Goal: Communication & Community: Answer question/provide support

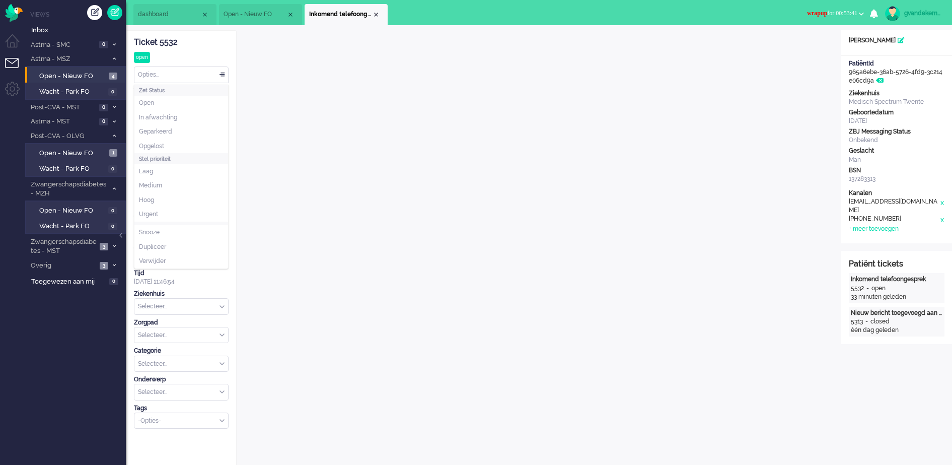
click at [223, 74] on div "Opties..." at bounding box center [181, 75] width 94 height 16
click at [78, 148] on span "Open - Nieuw FO" at bounding box center [72, 153] width 67 height 10
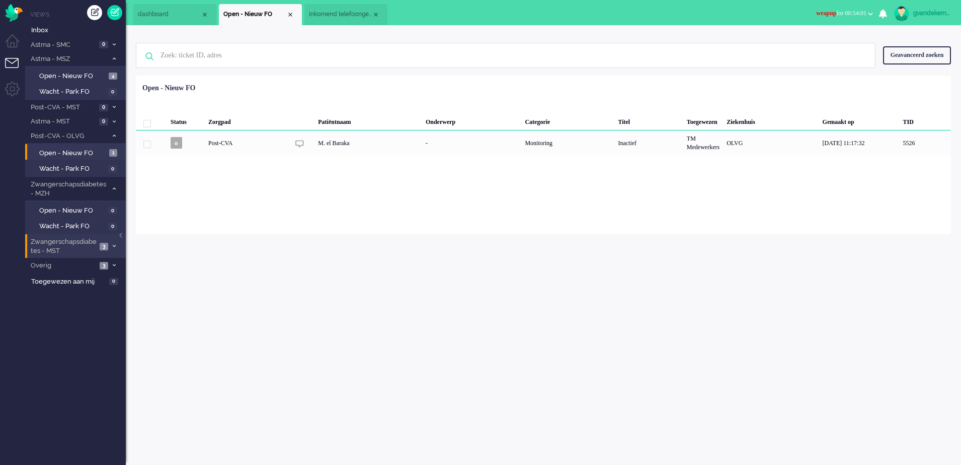
click at [115, 247] on icon at bounding box center [114, 246] width 3 height 4
click at [98, 269] on span "Open - Nieuw FO" at bounding box center [72, 268] width 67 height 10
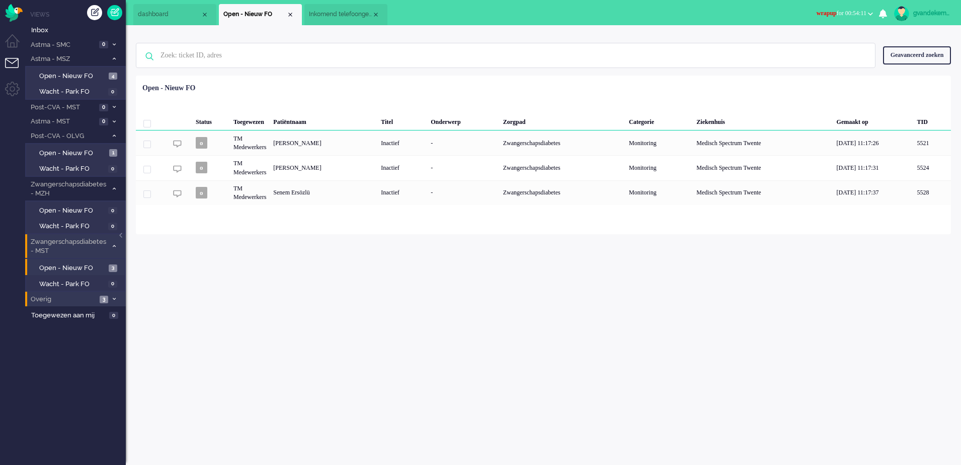
click at [113, 299] on icon at bounding box center [114, 299] width 3 height 4
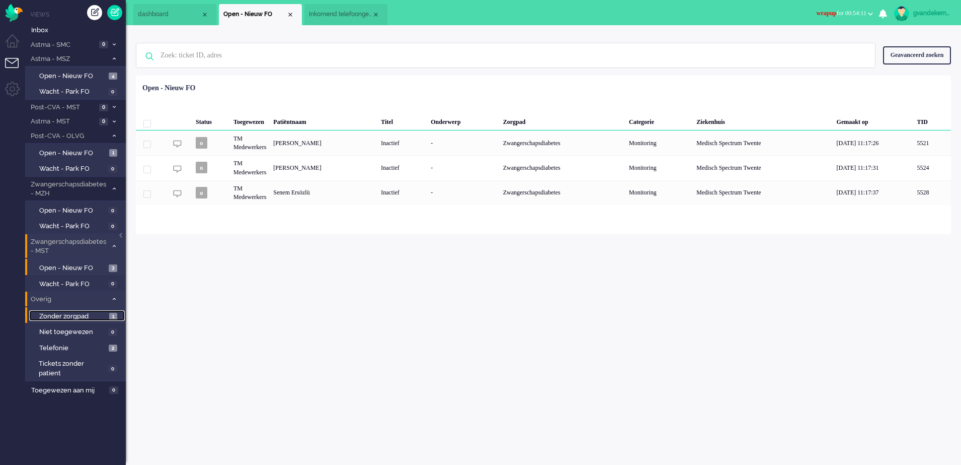
click at [104, 320] on span "Zonder zorgpad" at bounding box center [72, 317] width 67 height 10
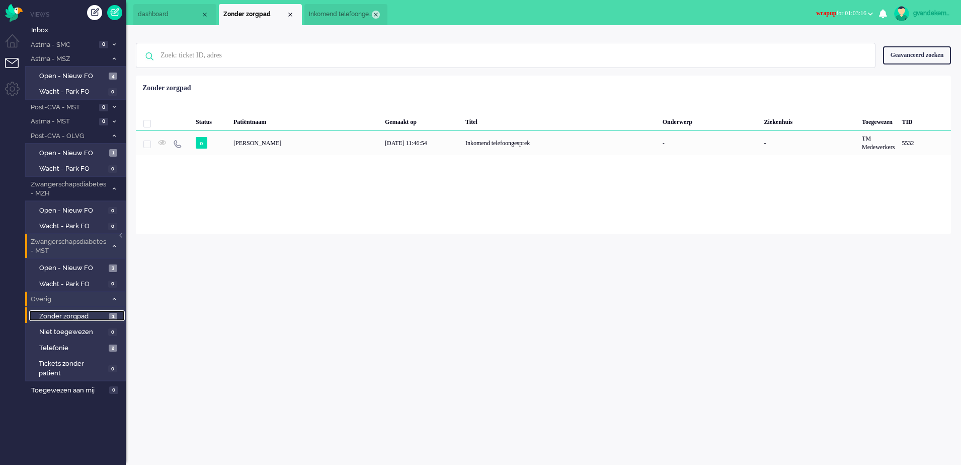
click at [376, 13] on div "Close tab" at bounding box center [376, 15] width 8 height 8
click at [290, 14] on div "Close tab" at bounding box center [290, 15] width 8 height 8
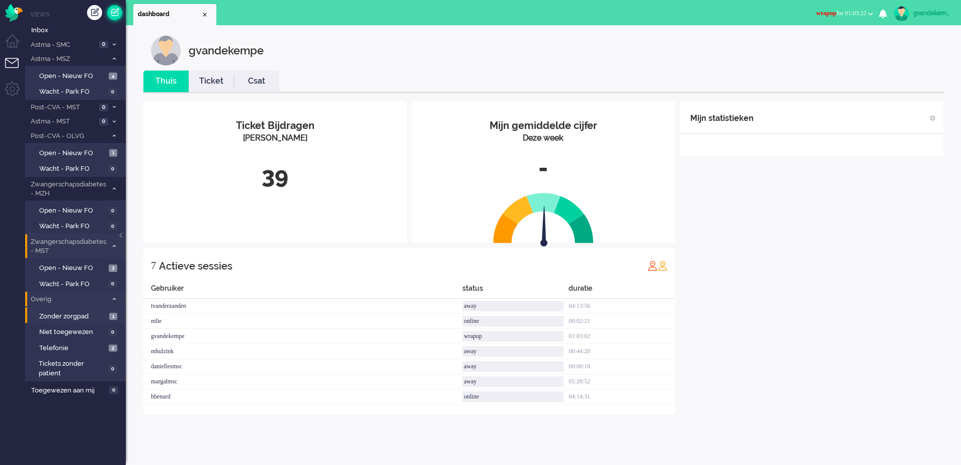
click at [113, 10] on link at bounding box center [114, 12] width 15 height 15
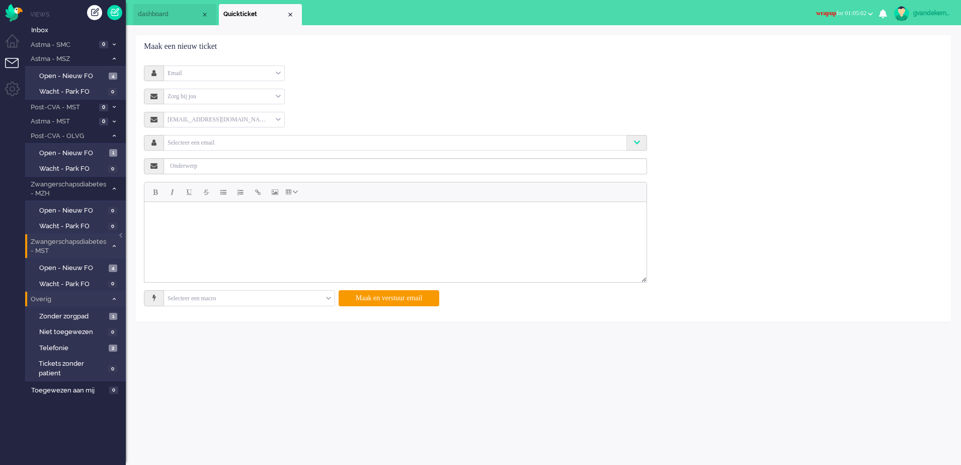
click at [279, 74] on div "Email" at bounding box center [224, 73] width 120 height 16
click at [251, 101] on li "Telefoon" at bounding box center [224, 103] width 120 height 15
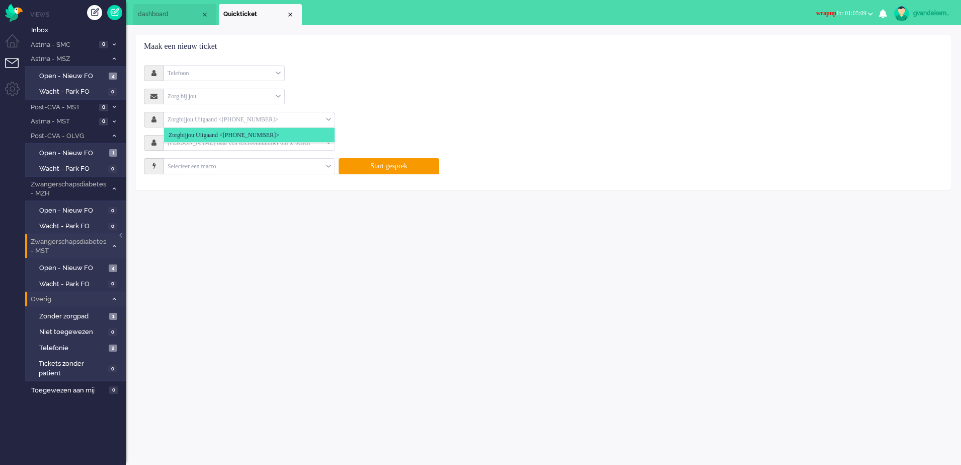
click at [270, 117] on input "text" at bounding box center [245, 120] width 162 height 12
type input "[PHONE_NUMBER]"
click at [234, 113] on div at bounding box center [249, 120] width 171 height 16
drag, startPoint x: 285, startPoint y: 117, endPoint x: 187, endPoint y: 115, distance: 98.2
click at [187, 115] on input "text" at bounding box center [245, 120] width 162 height 12
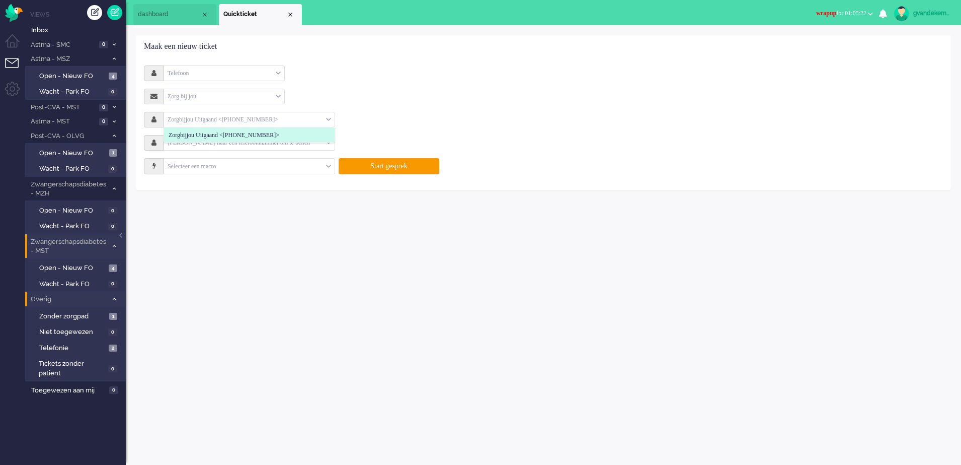
click at [377, 90] on div "Zorg bij jou Selecteer Zorg bij jou" at bounding box center [395, 97] width 503 height 16
click at [330, 142] on div "[PERSON_NAME] naar een telefoonnummer om te bellen" at bounding box center [249, 143] width 171 height 16
click at [282, 139] on input "text" at bounding box center [245, 143] width 162 height 12
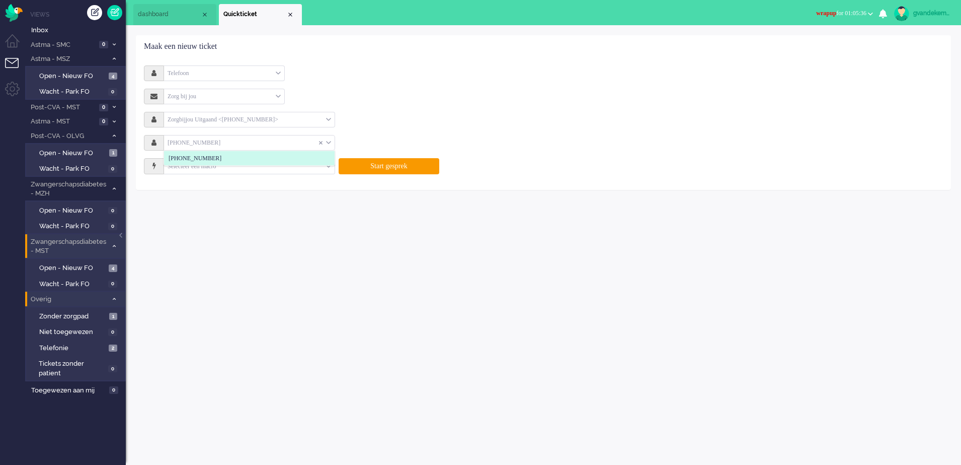
type input "[PHONE_NUMBER]"
click at [299, 161] on li "[PHONE_NUMBER]" at bounding box center [249, 158] width 171 height 15
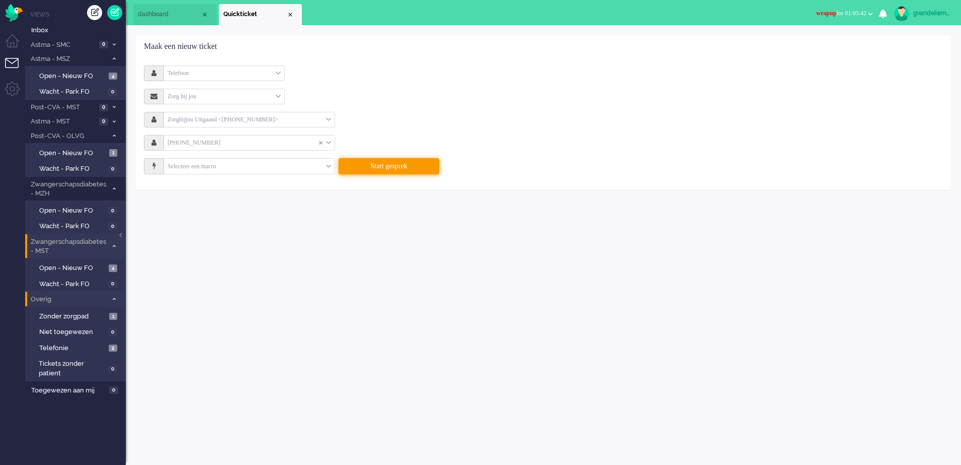
click at [407, 167] on button "Start gesprek" at bounding box center [389, 166] width 101 height 16
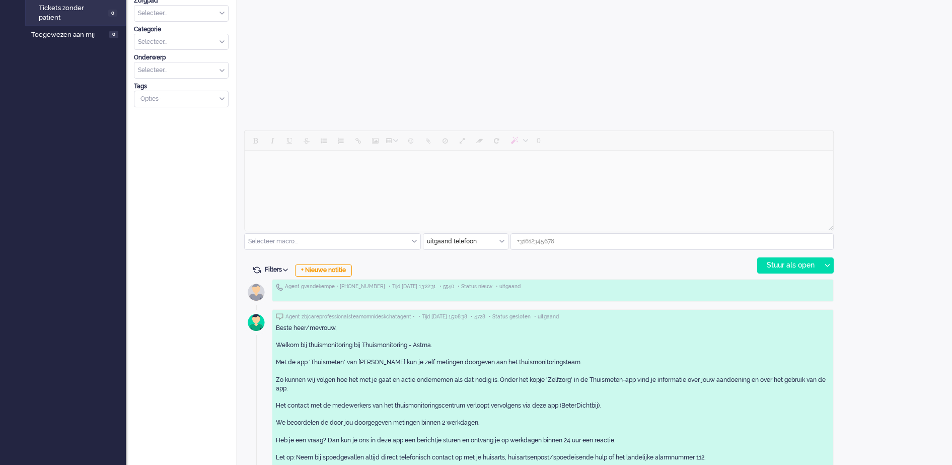
scroll to position [402, 0]
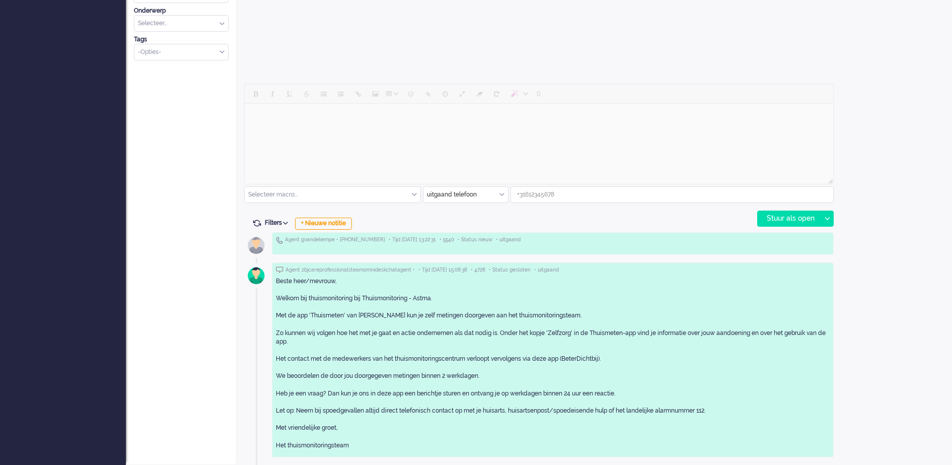
click at [904, 257] on div "Open custom software Patiëntnaam [PERSON_NAME] PatiëntId 6f4f2499-8c20-d901-56b…" at bounding box center [896, 46] width 111 height 837
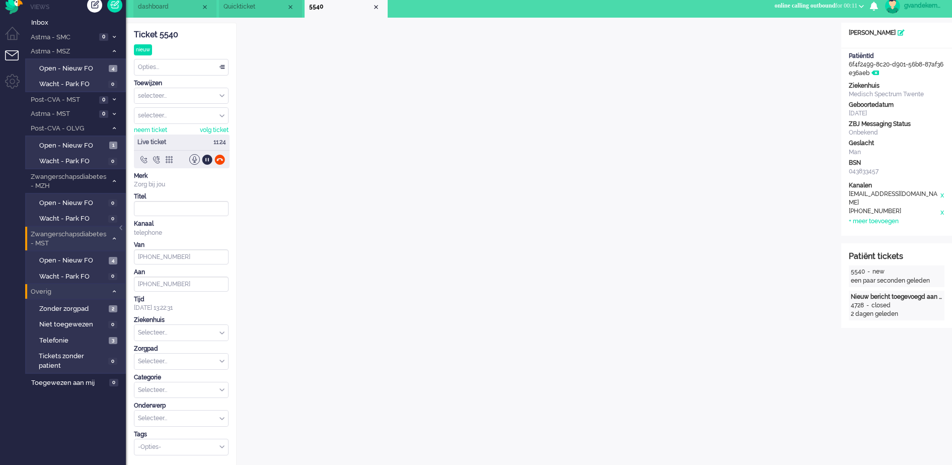
scroll to position [0, 0]
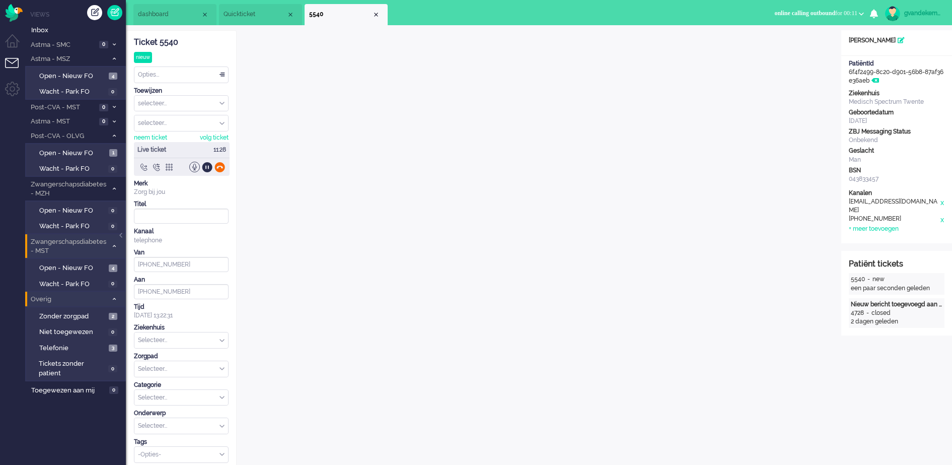
click at [220, 167] on div at bounding box center [219, 167] width 11 height 11
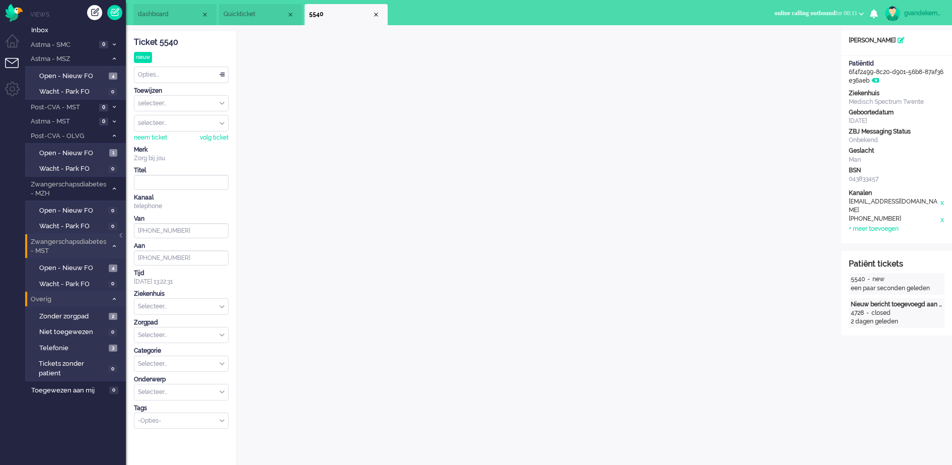
type input "[PHONE_NUMBER]"
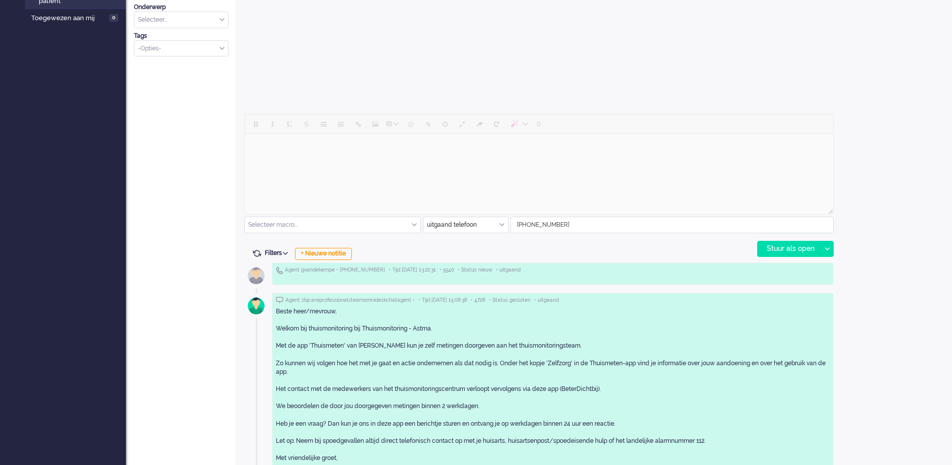
scroll to position [378, 0]
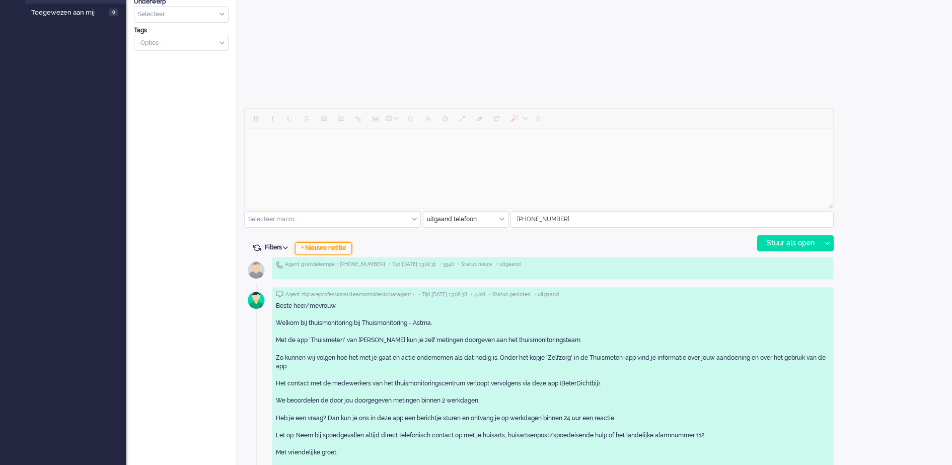
click at [318, 248] on div "+ Nieuwe notitie" at bounding box center [323, 248] width 57 height 12
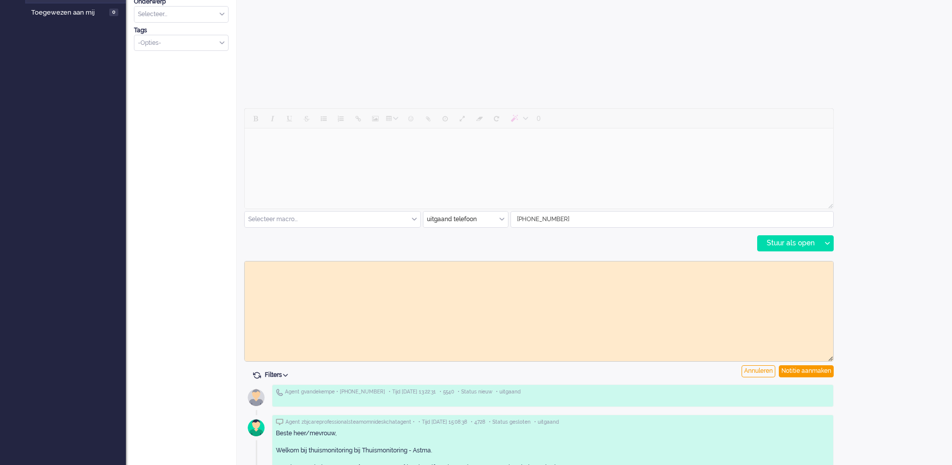
scroll to position [0, 0]
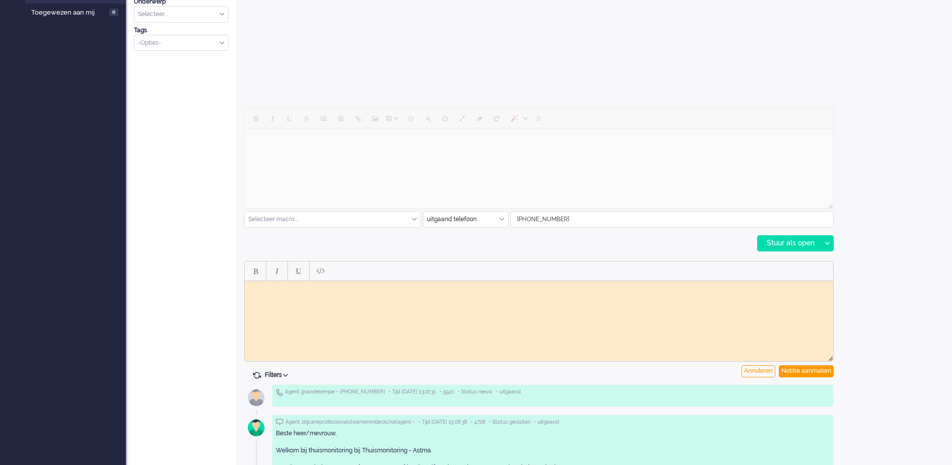
click at [342, 288] on body "Rich Text Area. Press ALT-0 for help." at bounding box center [539, 288] width 580 height 8
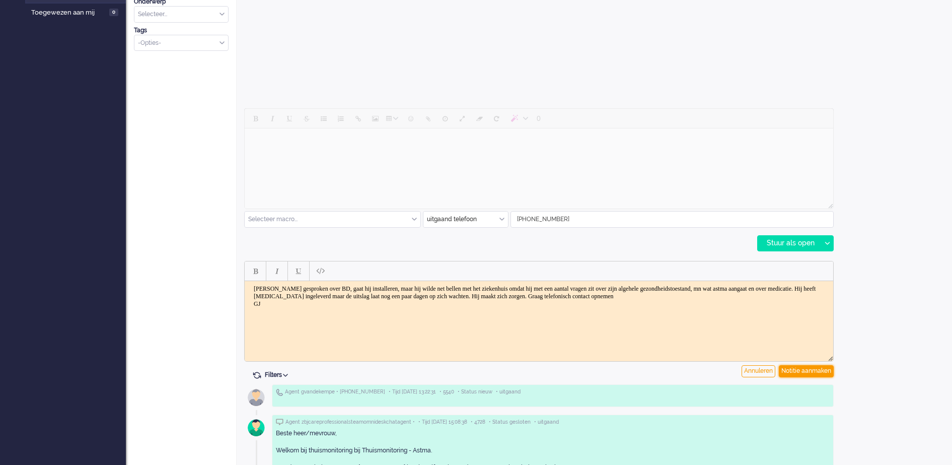
click at [818, 371] on div "Notitie aanmaken" at bounding box center [806, 371] width 55 height 12
